Goal: Find specific page/section: Find specific page/section

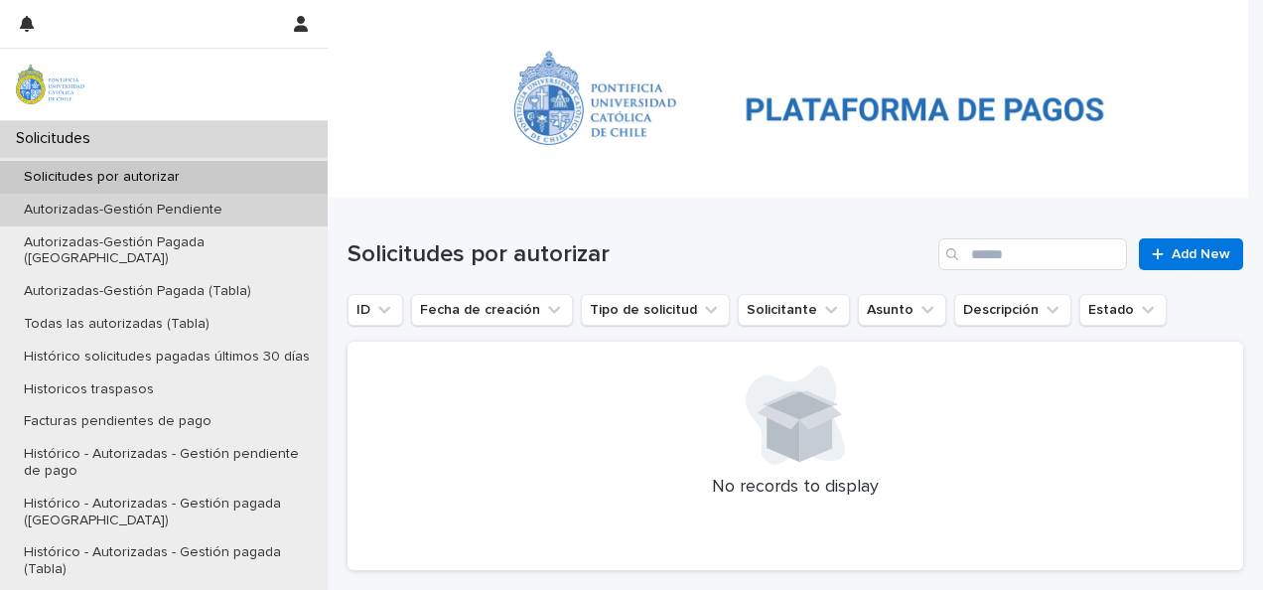
click at [147, 214] on p "Autorizadas-Gestión Pendiente" at bounding box center [123, 210] width 230 height 17
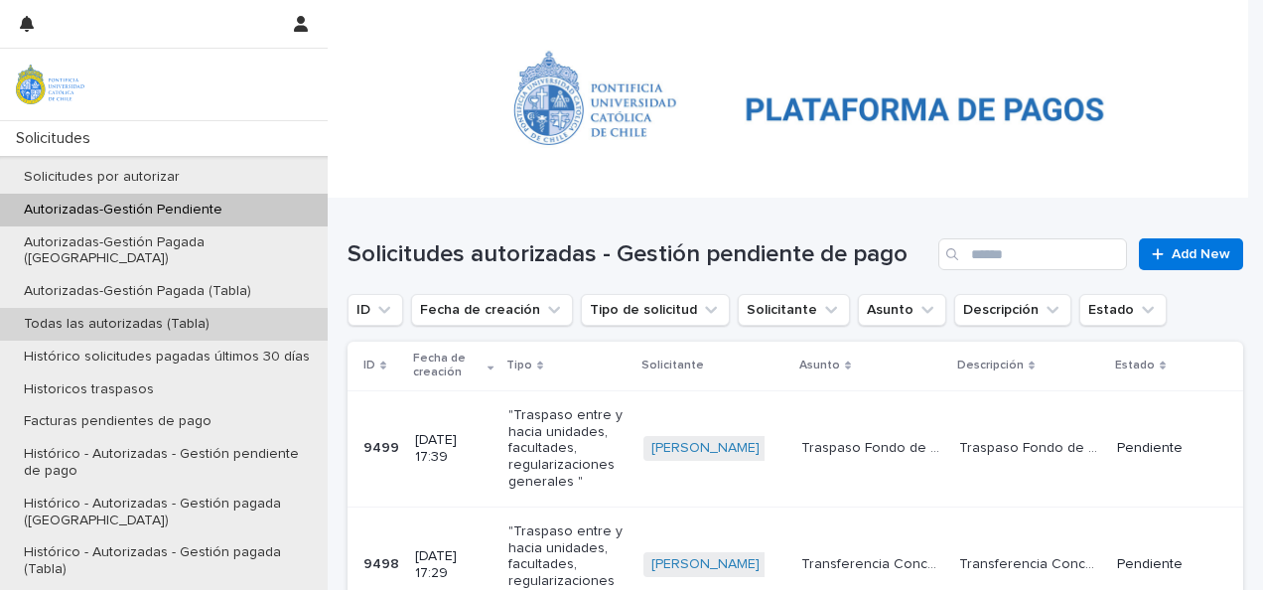
click at [142, 316] on p "Todas las autorizadas (Tabla)" at bounding box center [117, 324] width 218 height 17
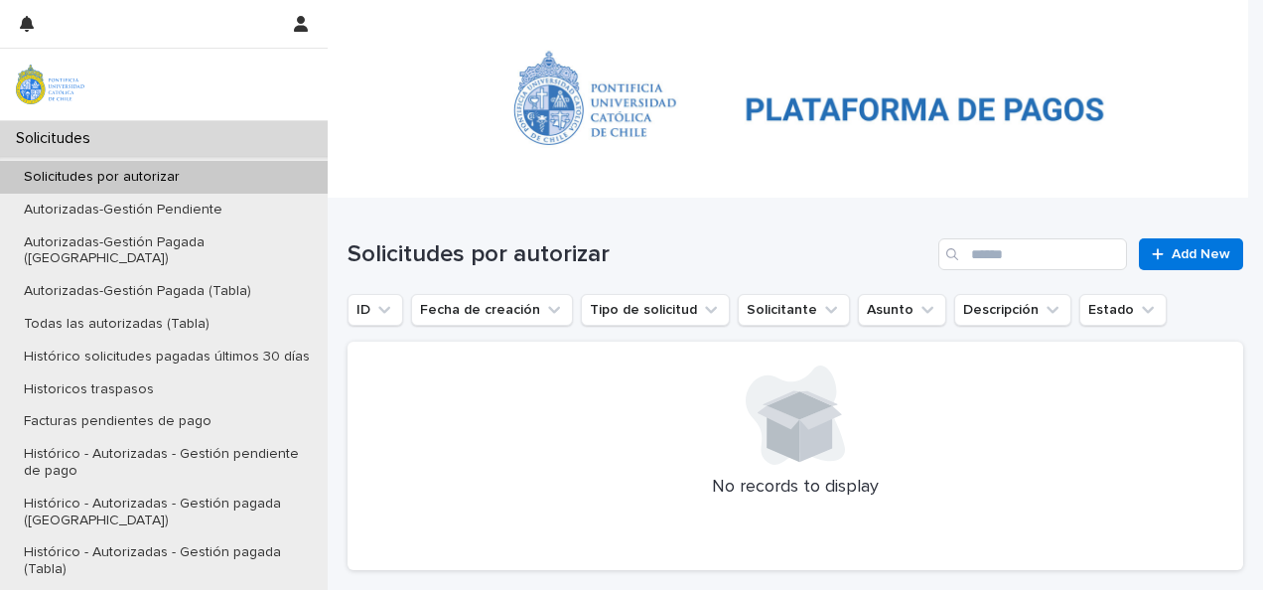
click at [1049, 235] on div "Solicitudes por autorizar Add New" at bounding box center [796, 246] width 896 height 95
click at [1046, 248] on input "Search" at bounding box center [1033, 254] width 189 height 32
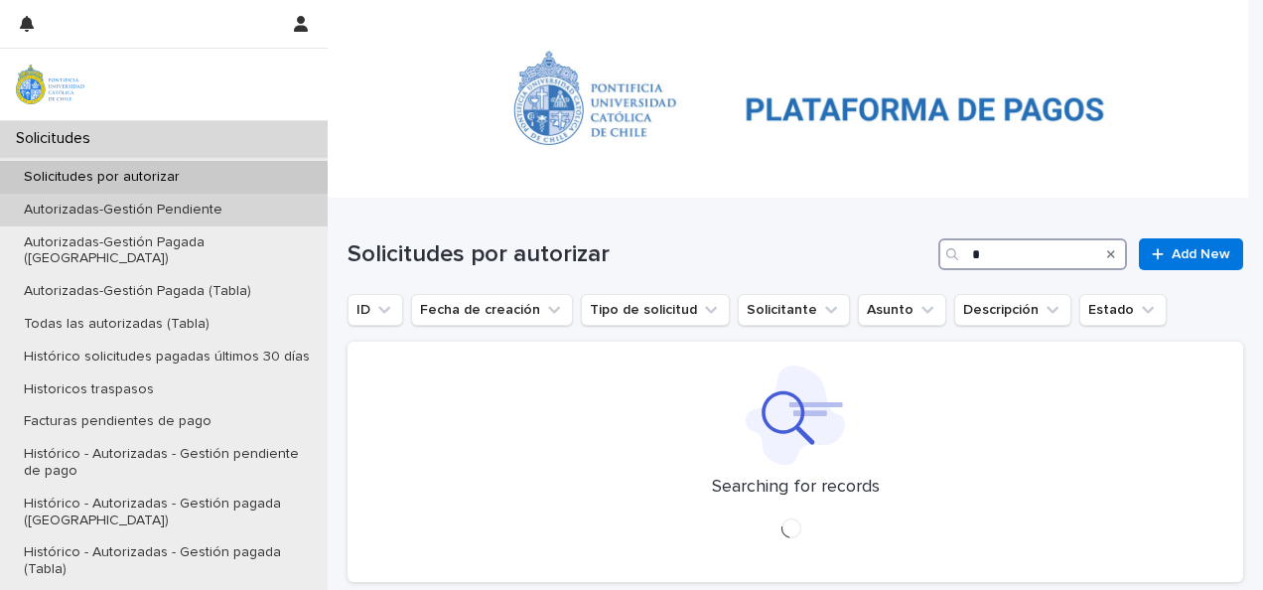
type input "*"
click at [182, 202] on p "Autorizadas-Gestión Pendiente" at bounding box center [123, 210] width 230 height 17
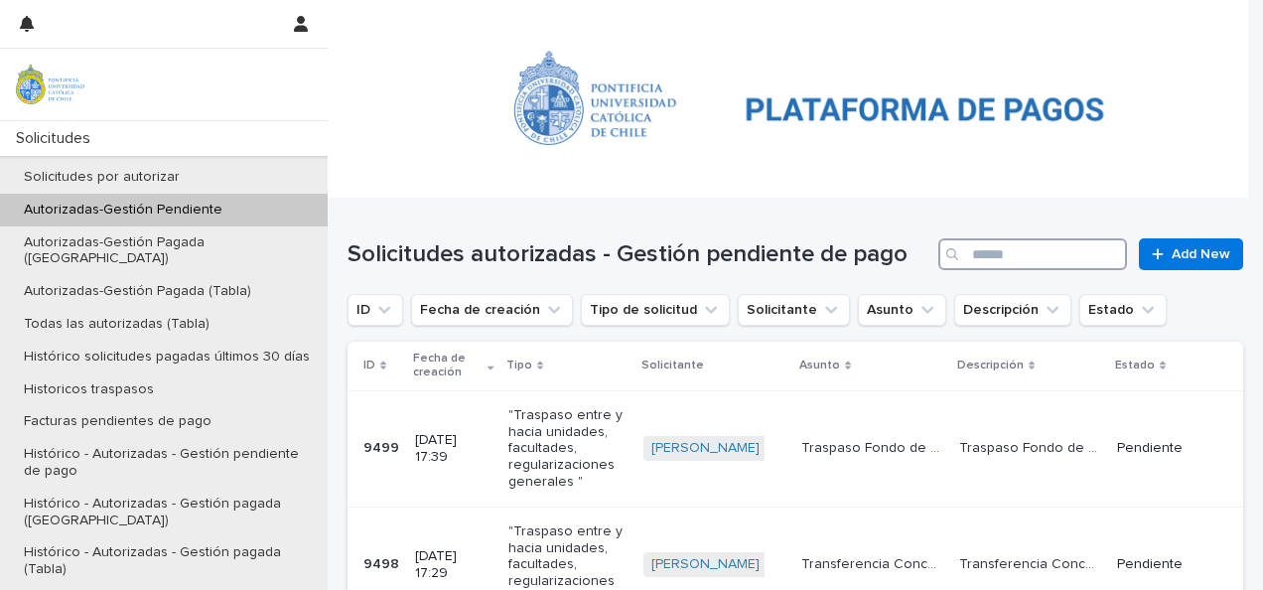
click at [1028, 258] on input "Search" at bounding box center [1033, 254] width 189 height 32
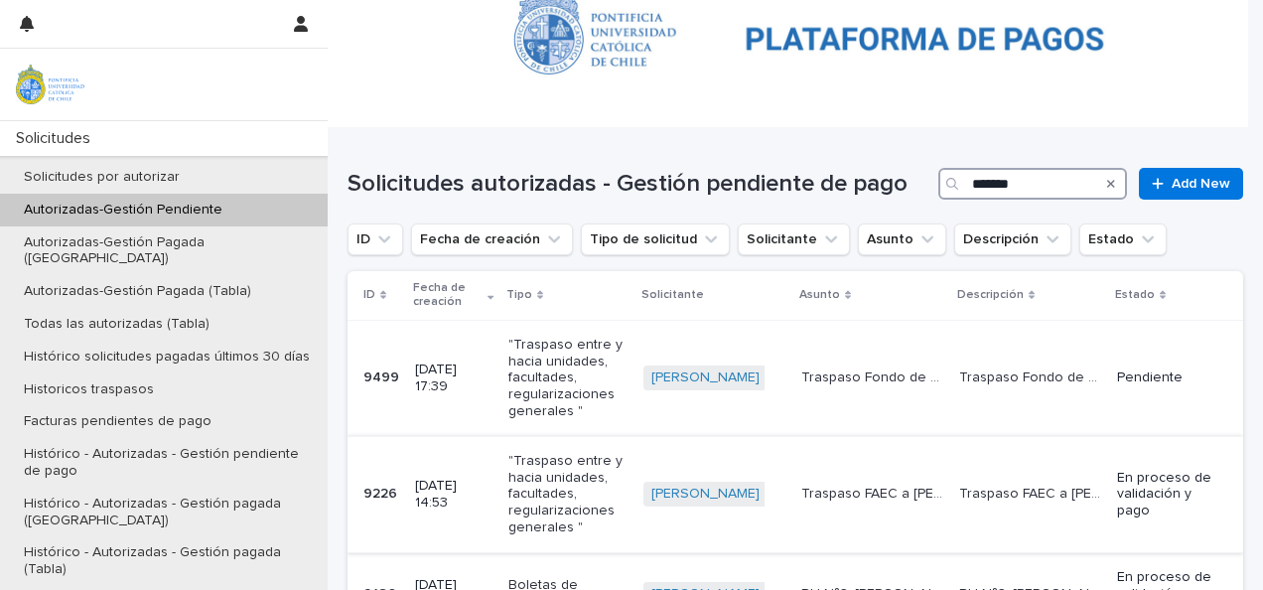
scroll to position [99, 0]
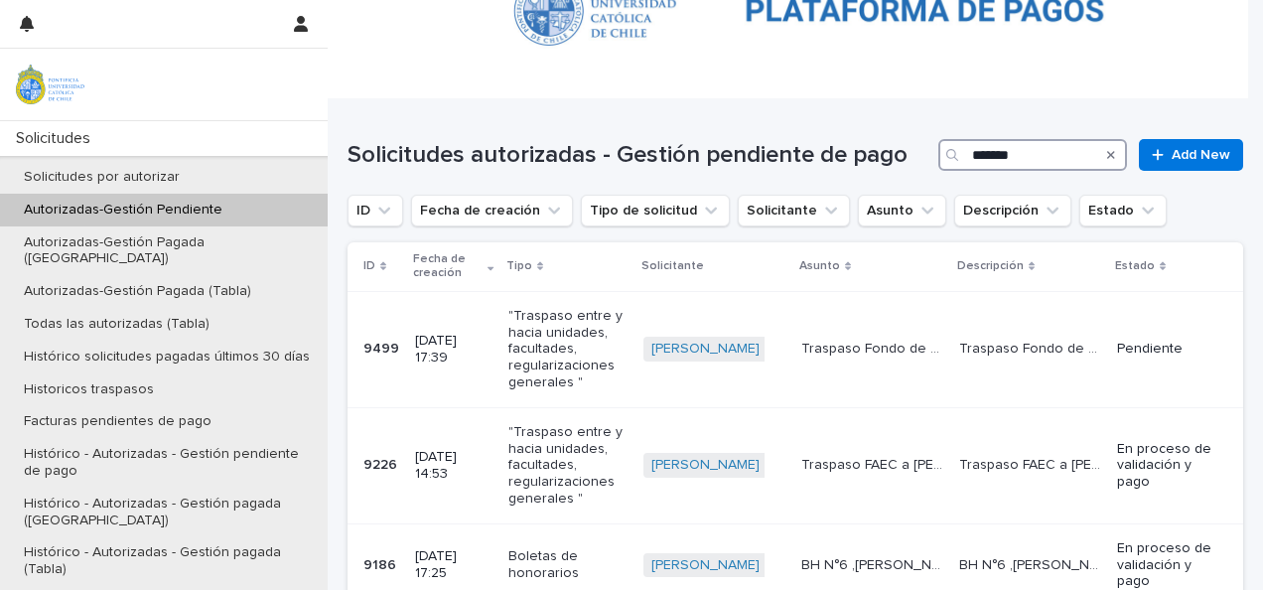
type input "*******"
